Goal: Transaction & Acquisition: Book appointment/travel/reservation

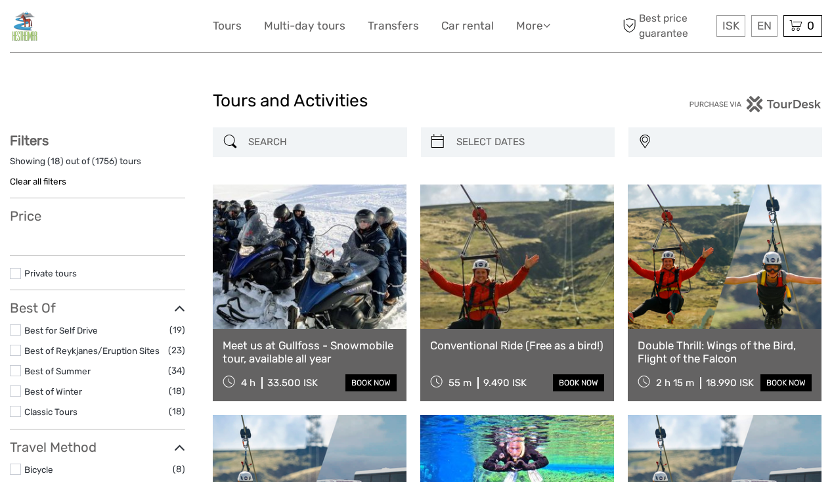
select select
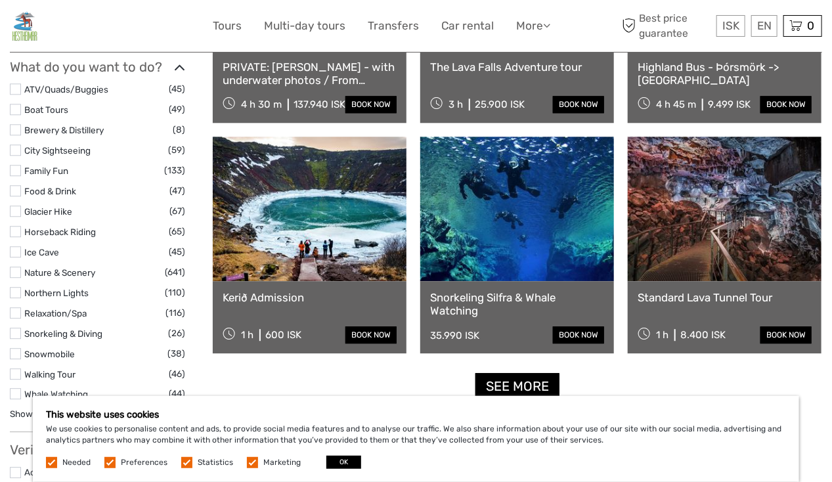
scroll to position [1210, 0]
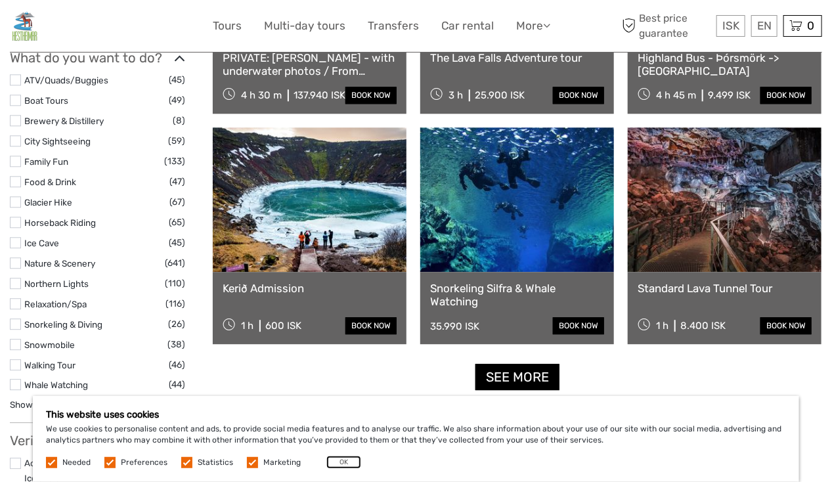
click at [341, 464] on button "OK" at bounding box center [343, 462] width 35 height 13
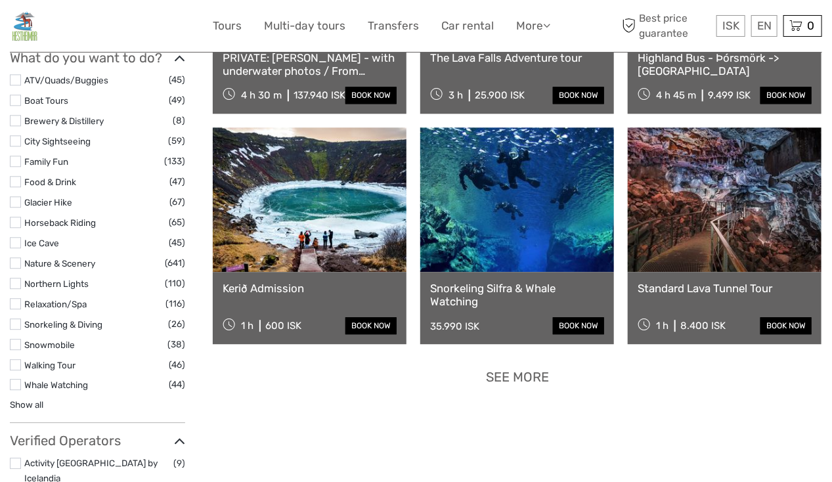
click at [524, 376] on link "See more" at bounding box center [517, 377] width 84 height 27
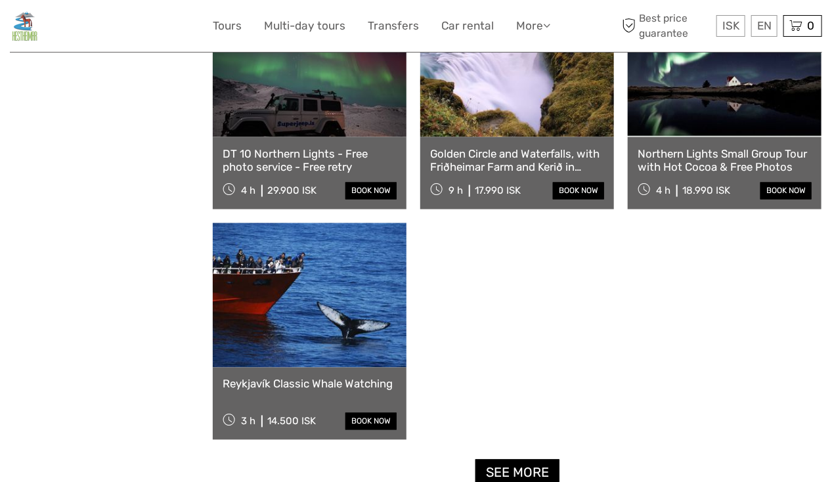
scroll to position [2728, 0]
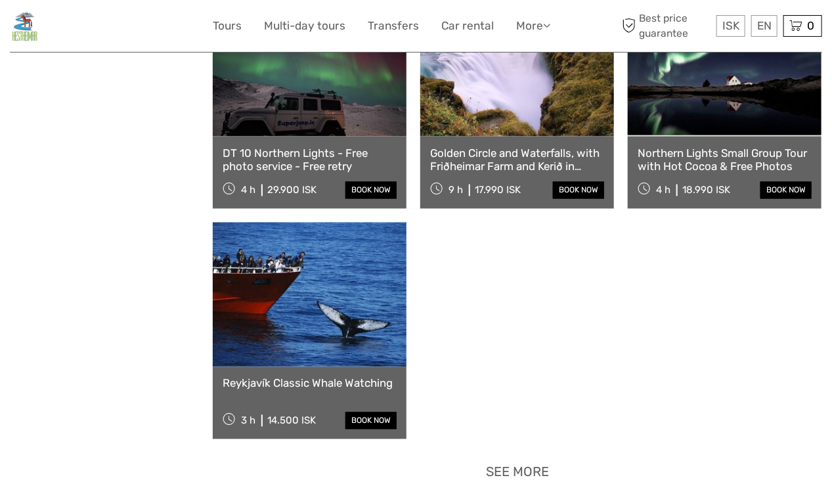
click at [500, 459] on link "See more" at bounding box center [517, 472] width 84 height 27
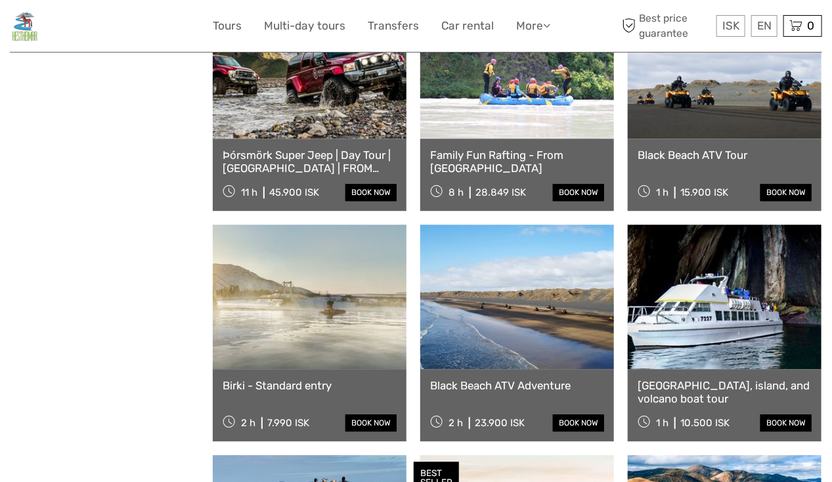
scroll to position [3187, 0]
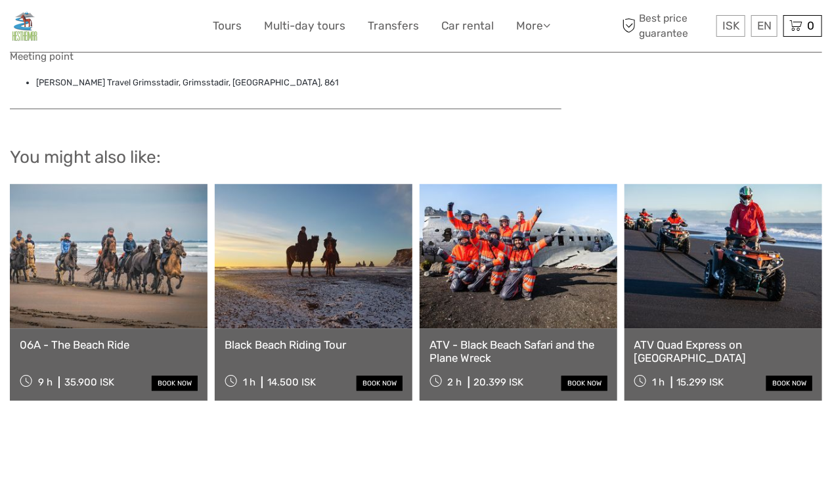
scroll to position [1284, 0]
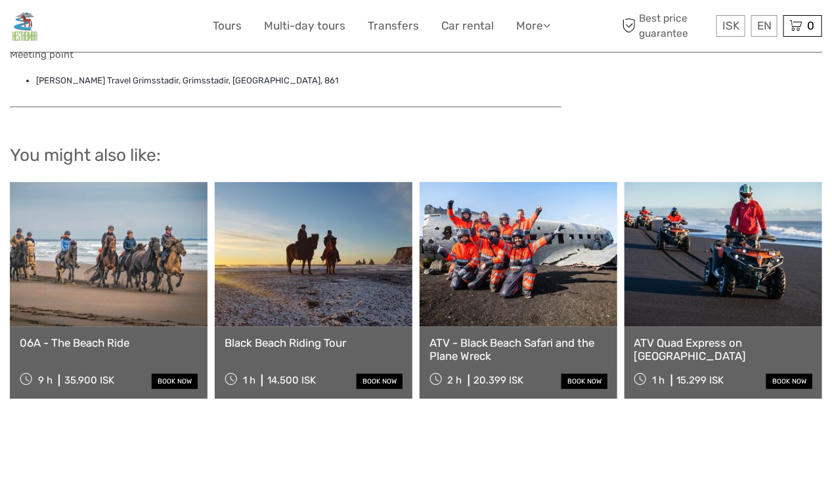
click at [137, 268] on link at bounding box center [109, 254] width 198 height 144
